Goal: Task Accomplishment & Management: Manage account settings

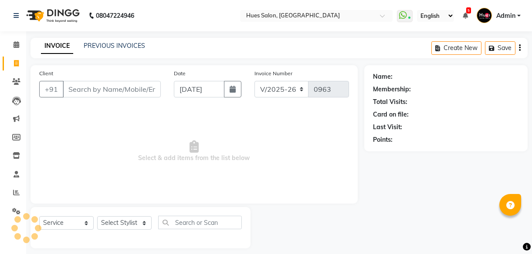
select select "3460"
select select "service"
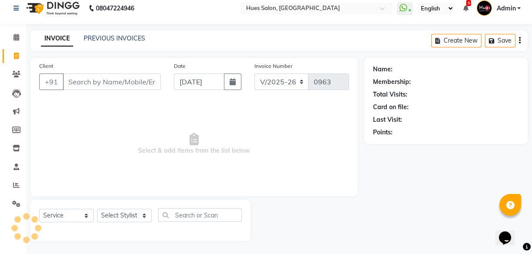
scroll to position [8, 0]
click at [112, 36] on link "PREVIOUS INVOICES" at bounding box center [114, 38] width 61 height 8
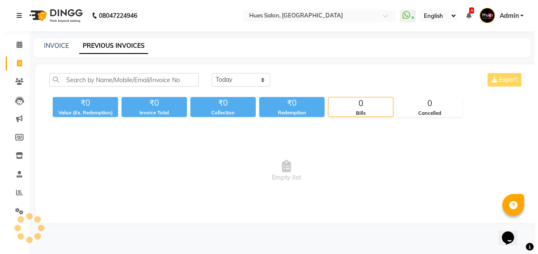
scroll to position [0, 0]
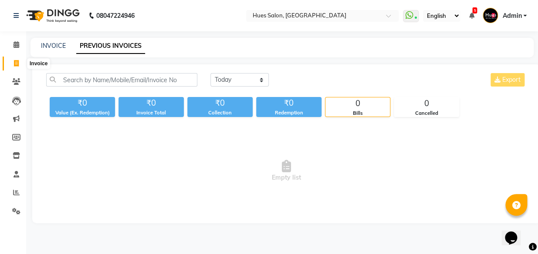
click at [17, 63] on icon at bounding box center [16, 63] width 5 height 7
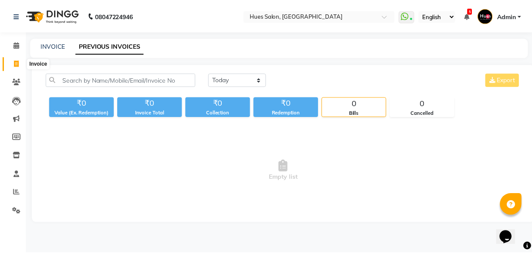
scroll to position [8, 0]
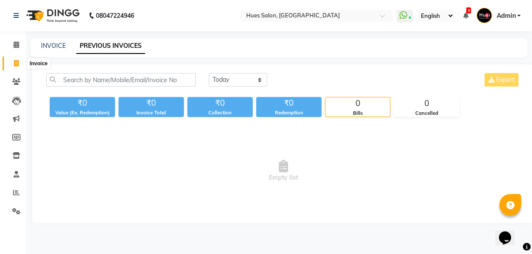
select select "service"
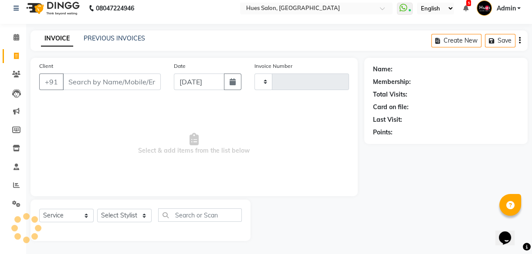
type input "0963"
select select "3460"
click at [410, 10] on icon at bounding box center [409, 11] width 3 height 4
click at [16, 204] on icon at bounding box center [16, 204] width 8 height 7
click at [15, 203] on icon at bounding box center [16, 204] width 8 height 7
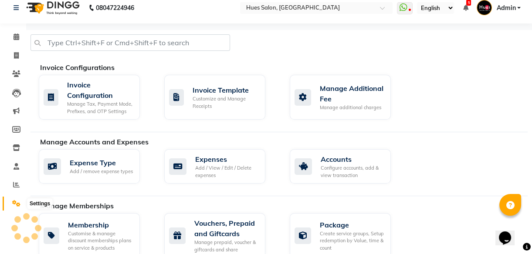
scroll to position [545, 0]
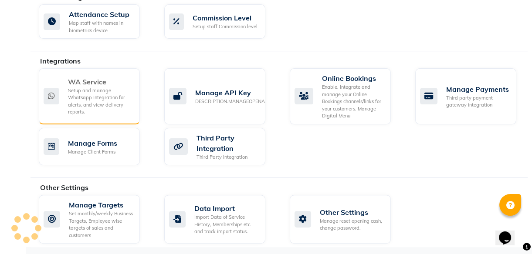
click at [109, 108] on div "Setup and manage Whatsapp Integration for alerts, and view delivery reports." at bounding box center [100, 101] width 65 height 29
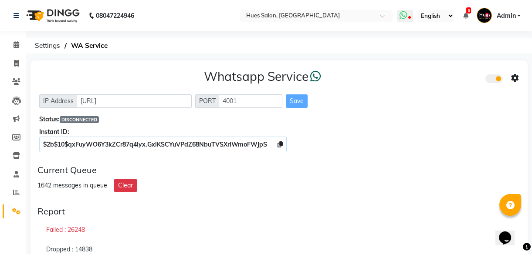
click at [409, 18] on icon at bounding box center [409, 18] width 3 height 4
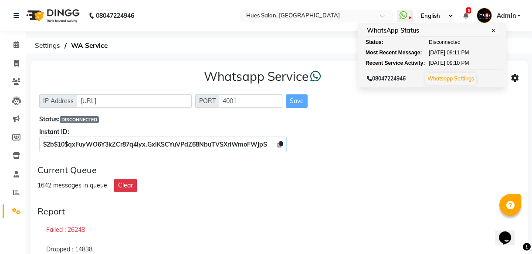
click at [437, 120] on div "Status: DISCONNECTED" at bounding box center [279, 119] width 480 height 9
